Goal: Obtain resource: Download file/media

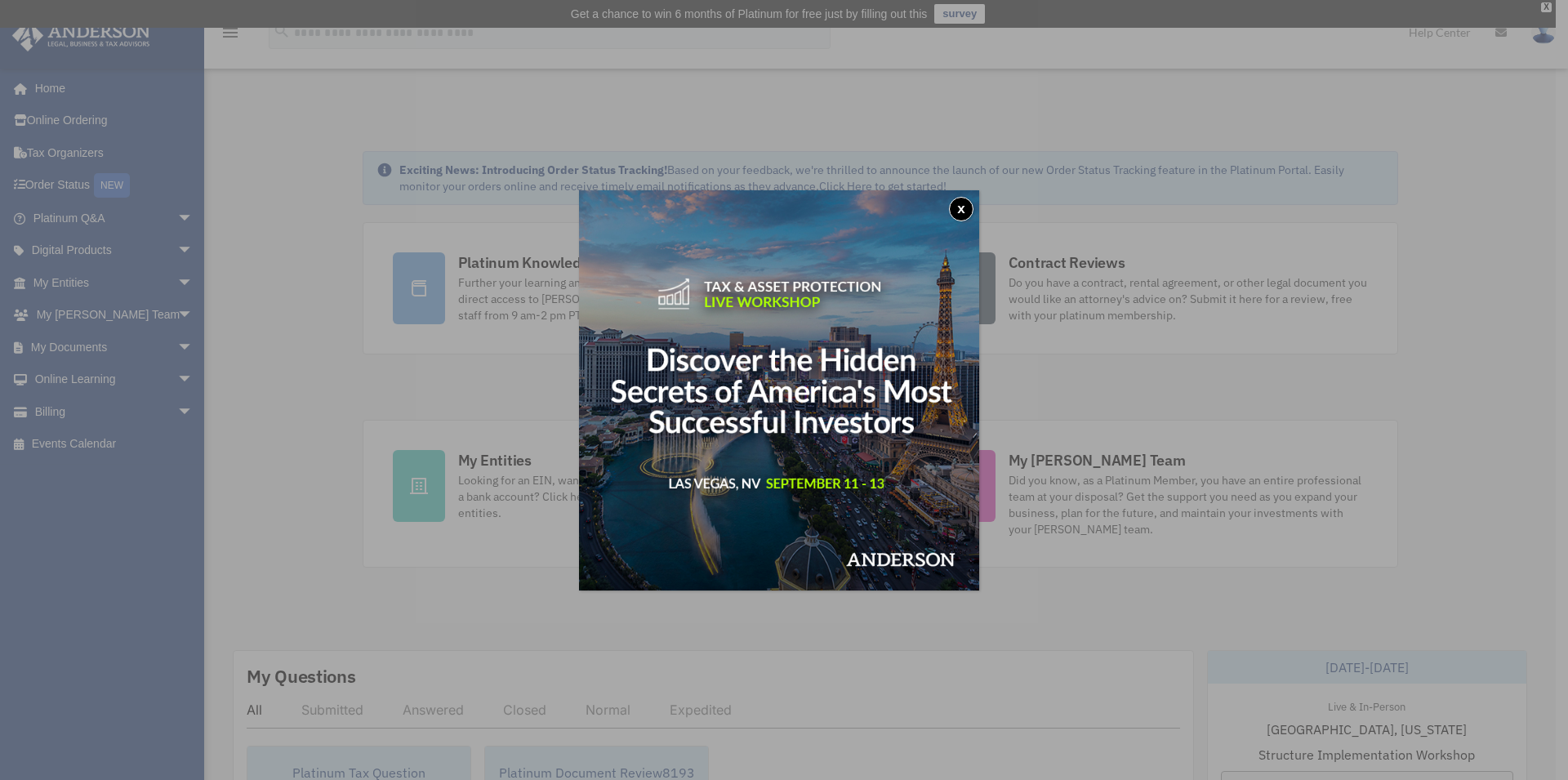
click at [970, 210] on button "x" at bounding box center [960, 208] width 24 height 24
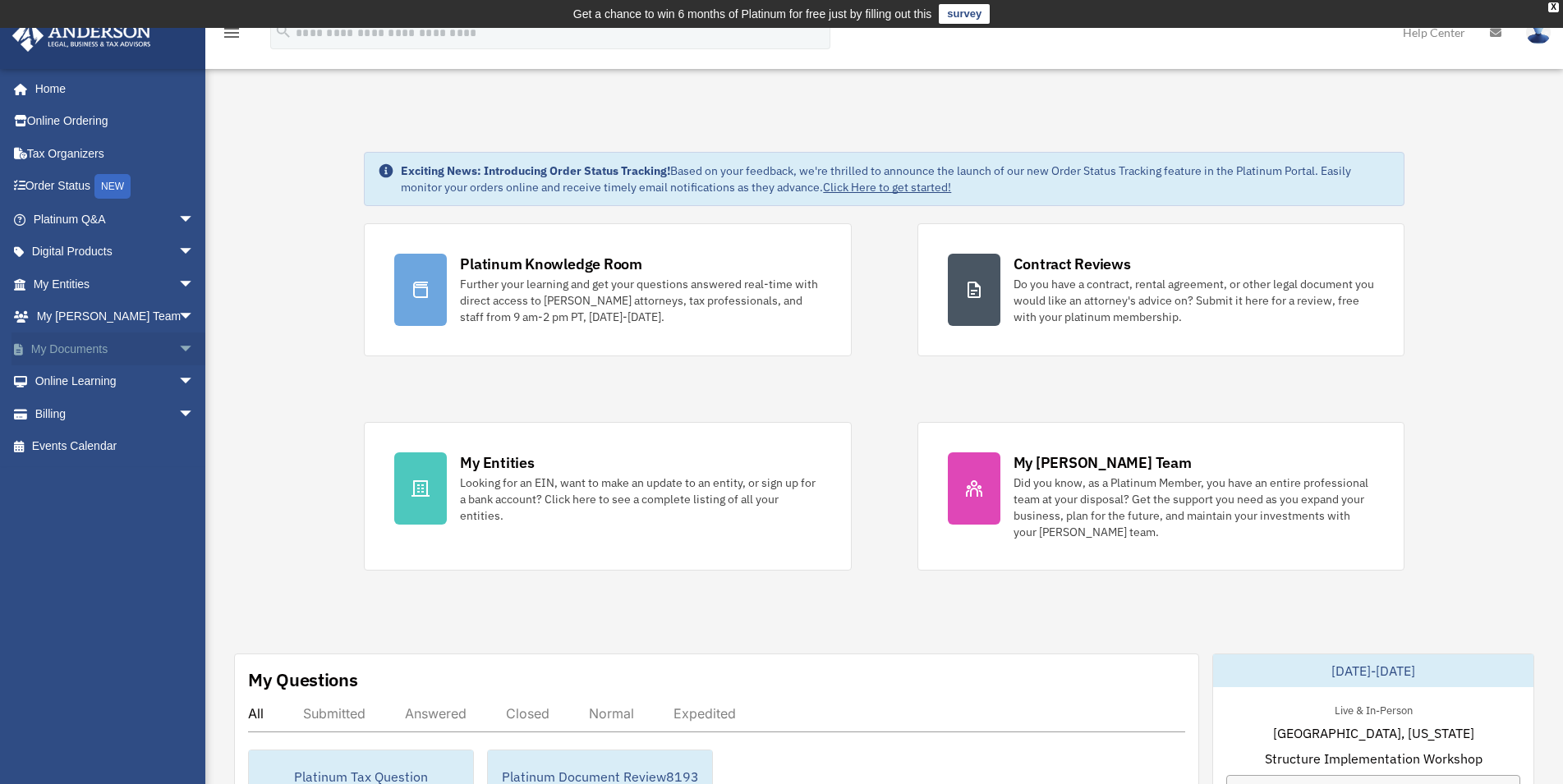
click at [141, 349] on link "My Documents arrow_drop_down" at bounding box center [115, 348] width 208 height 33
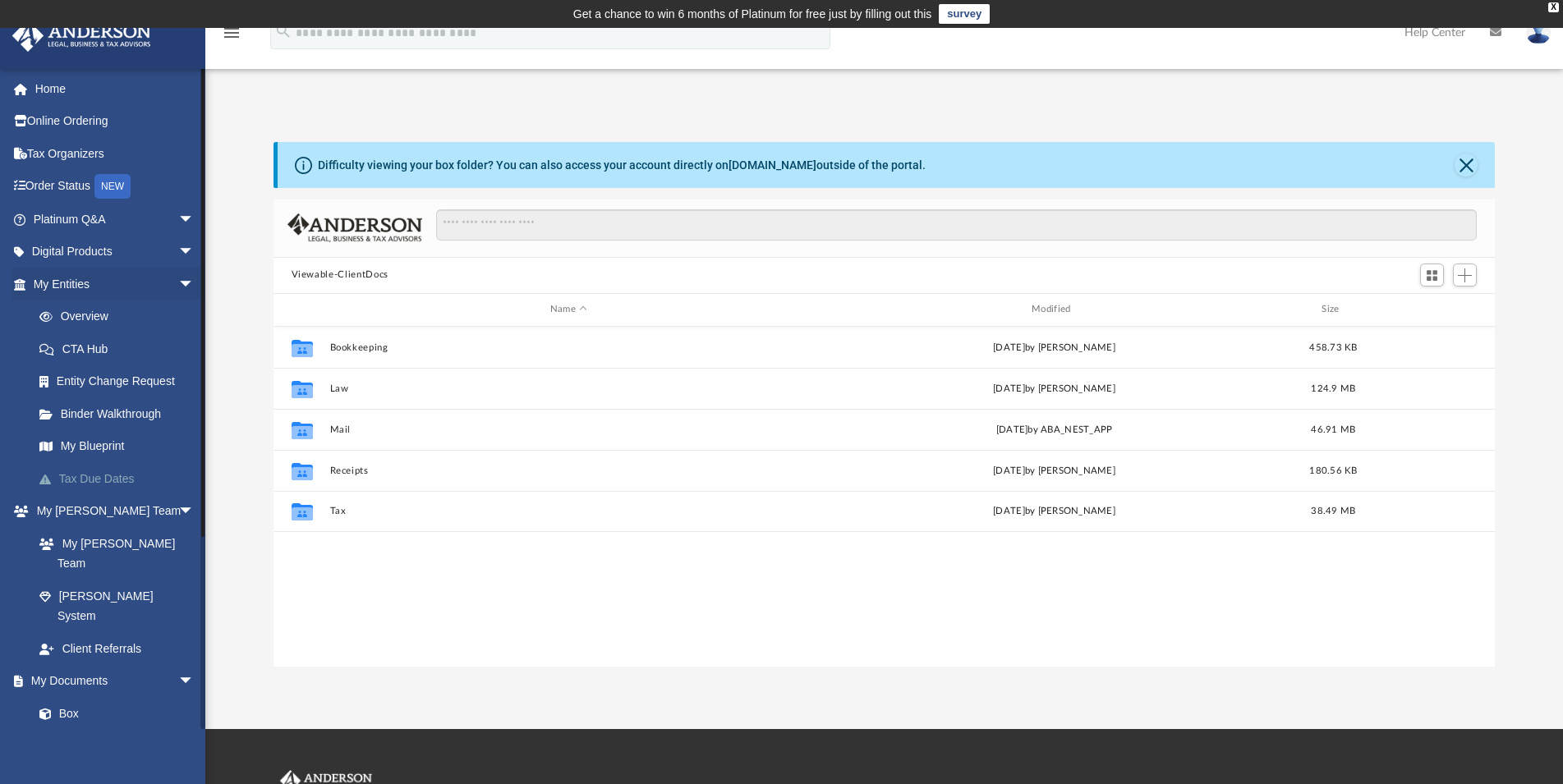
scroll to position [359, 1208]
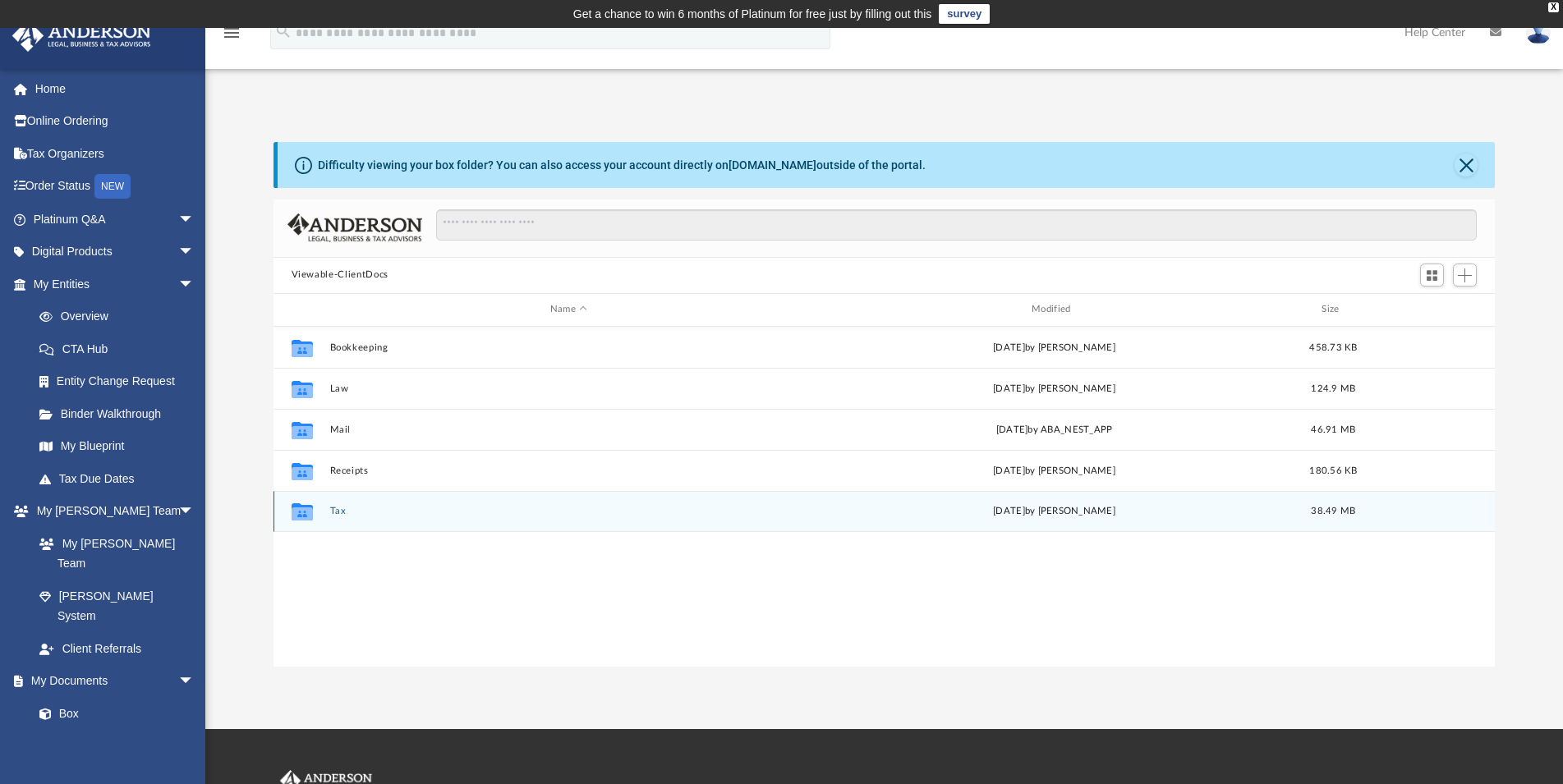
click at [314, 506] on icon "Collaborated Folder" at bounding box center [301, 511] width 26 height 26
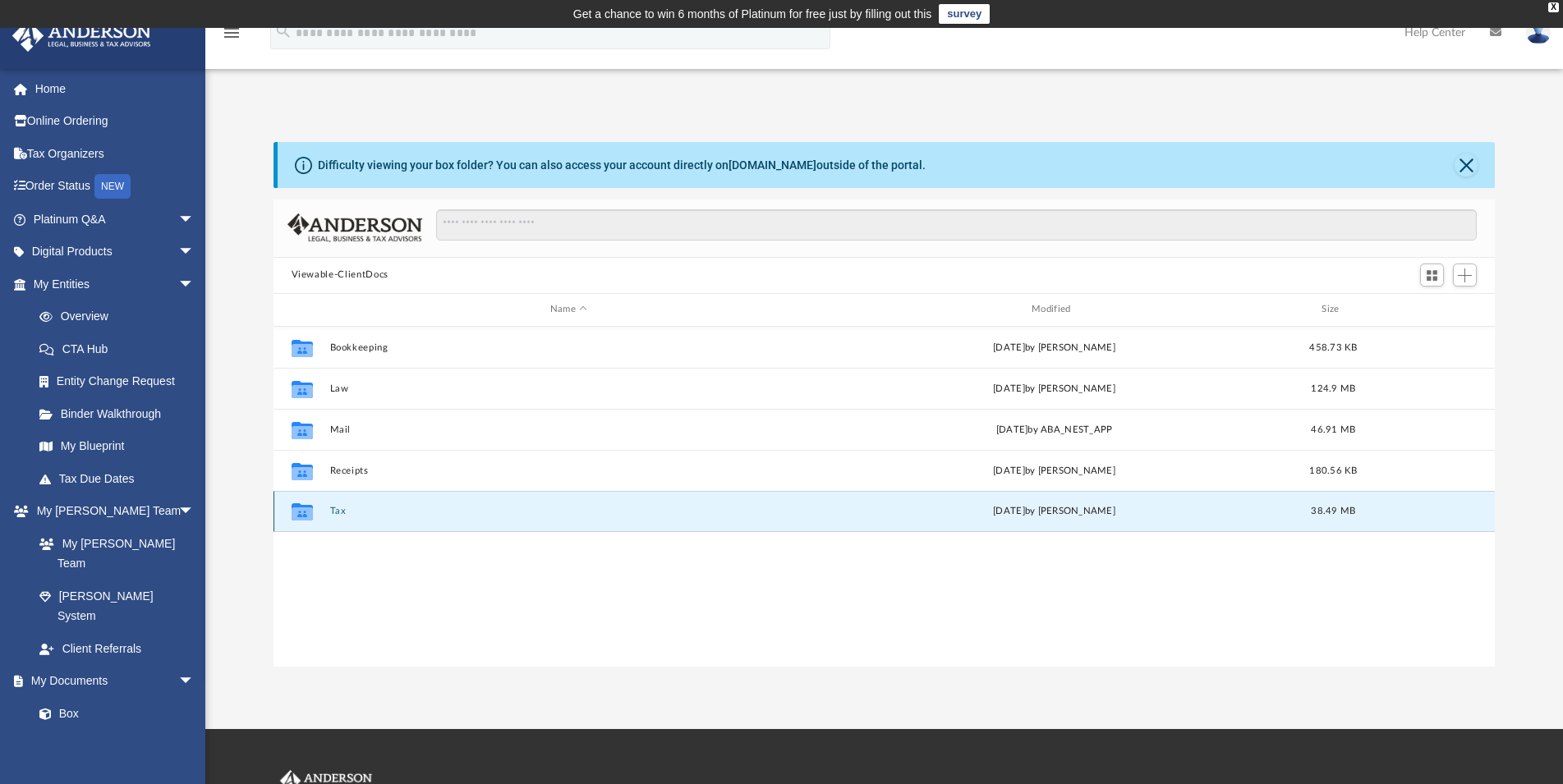
click at [325, 512] on div "Collaborated Folder Tax [DATE] by [PERSON_NAME] 38.49 MB" at bounding box center [884, 511] width 1222 height 41
click at [1075, 521] on div "Collaborated Folder Tax [DATE] by [PERSON_NAME] 38.49 MB" at bounding box center [884, 511] width 1222 height 41
click at [308, 516] on icon "grid" at bounding box center [301, 514] width 21 height 14
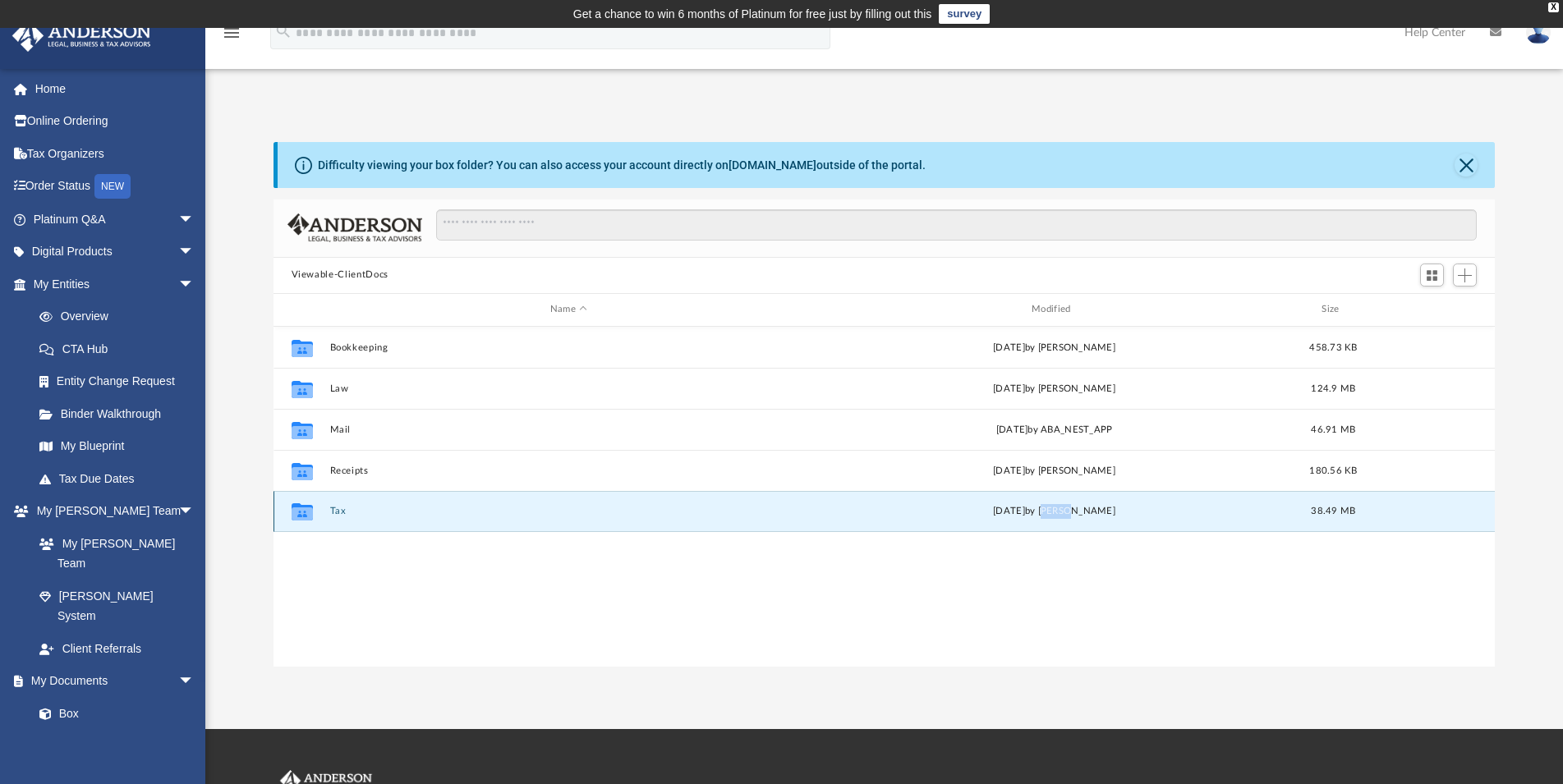
click at [308, 516] on icon "grid" at bounding box center [301, 514] width 21 height 14
click at [748, 165] on link "[DOMAIN_NAME]" at bounding box center [772, 166] width 88 height 14
